Goal: Transaction & Acquisition: Purchase product/service

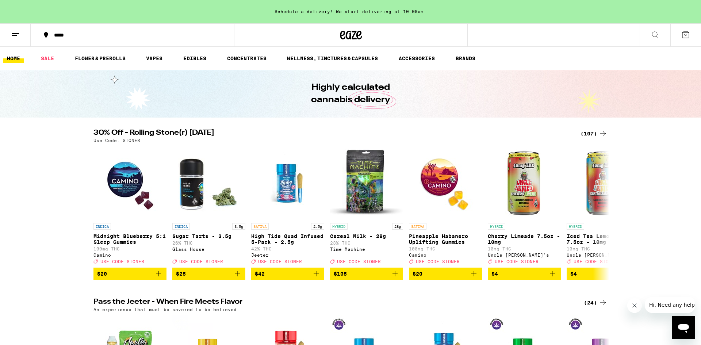
click at [602, 134] on icon at bounding box center [602, 133] width 9 height 9
